Goal: Information Seeking & Learning: Learn about a topic

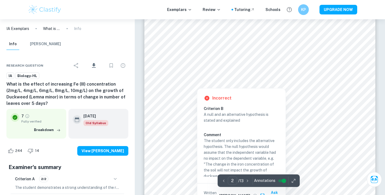
scroll to position [517, 0]
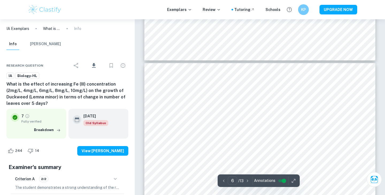
type input "5"
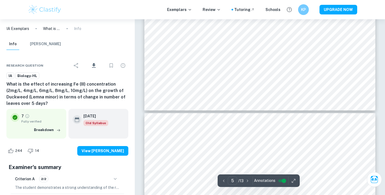
scroll to position [1414, 0]
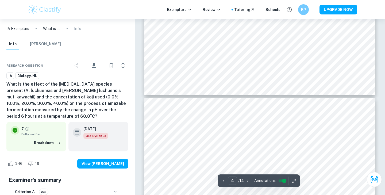
type input "3"
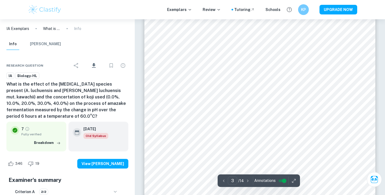
scroll to position [762, 0]
